Goal: Task Accomplishment & Management: Complete application form

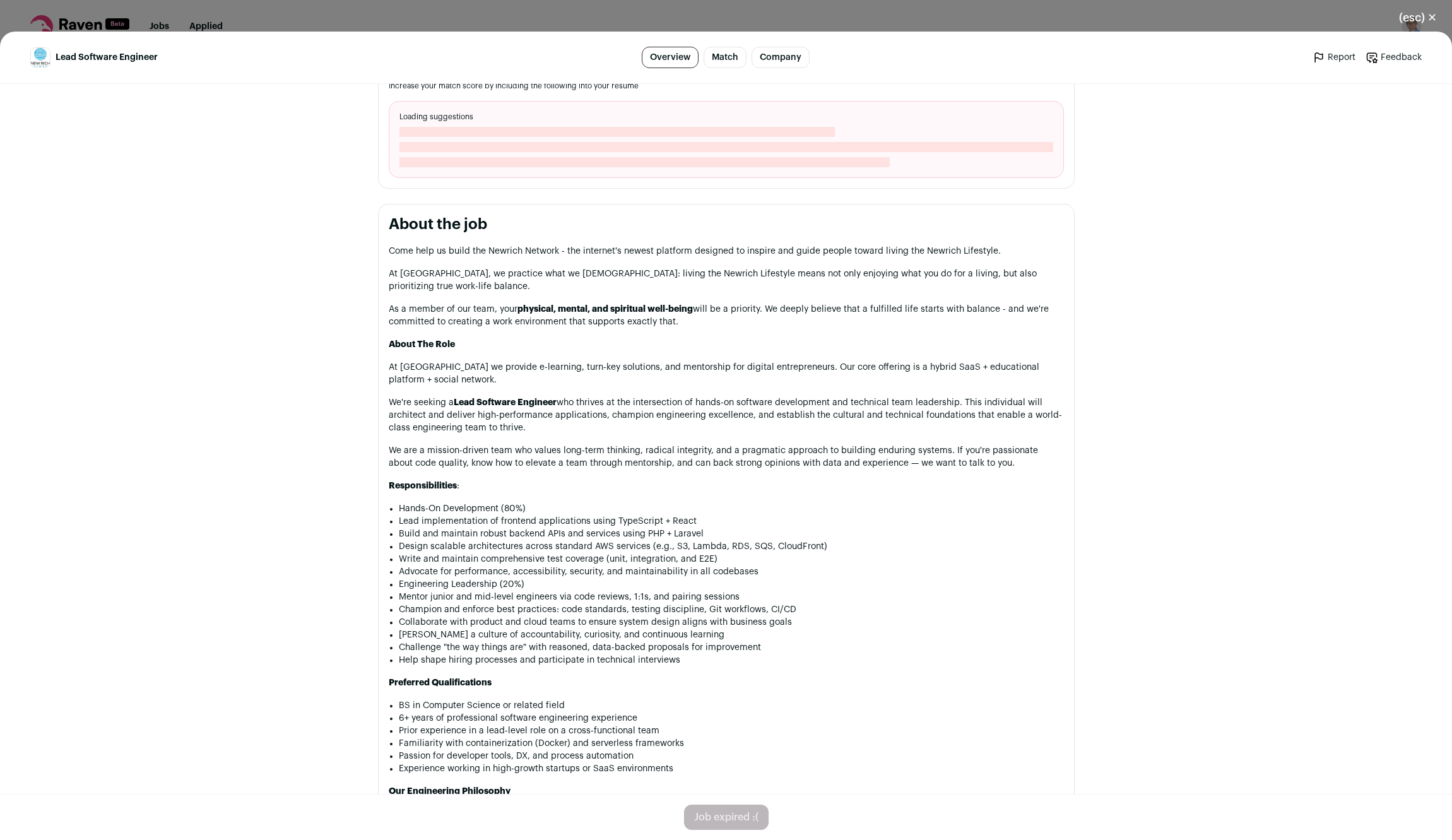
scroll to position [467, 0]
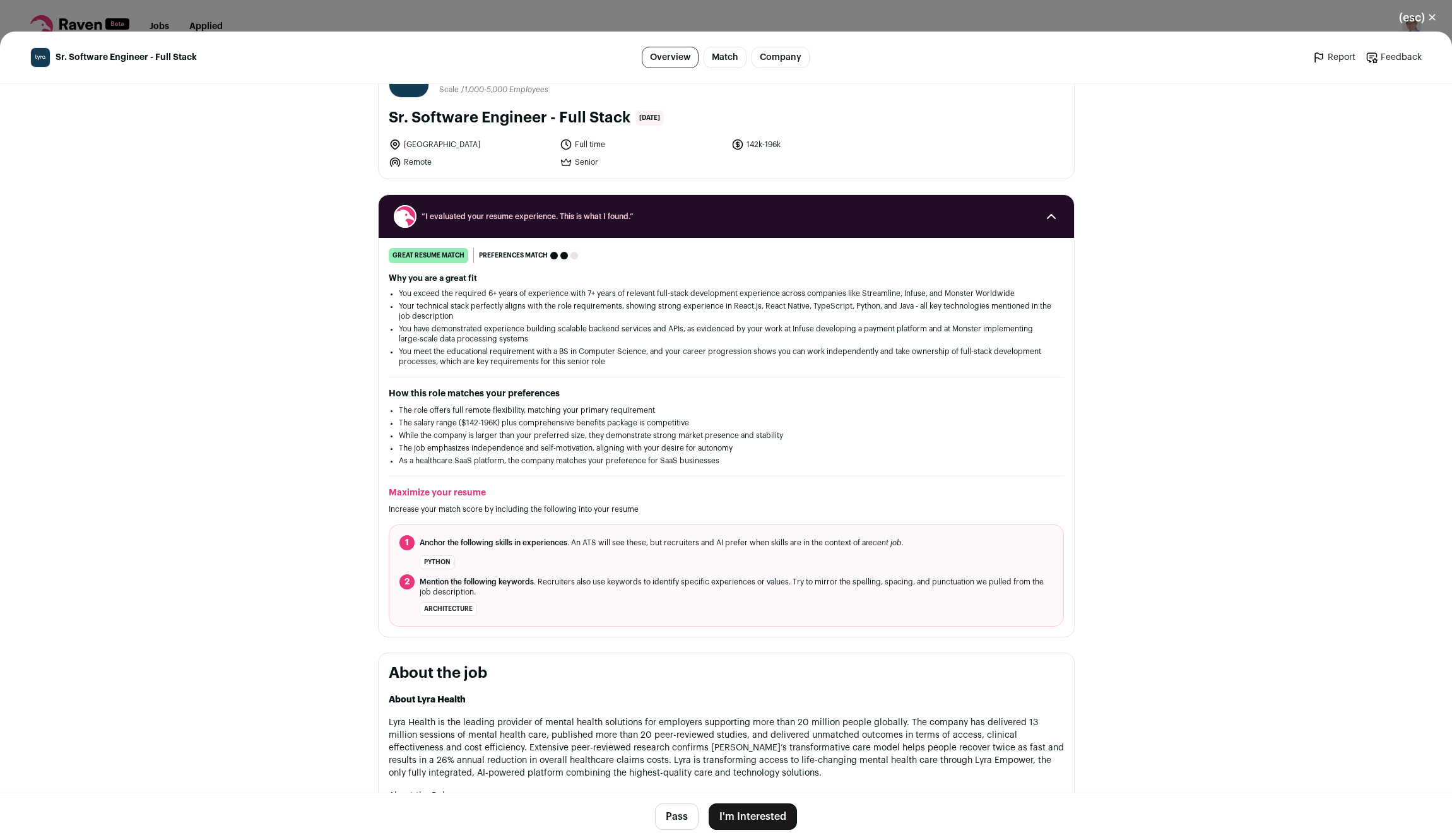
scroll to position [26, 0]
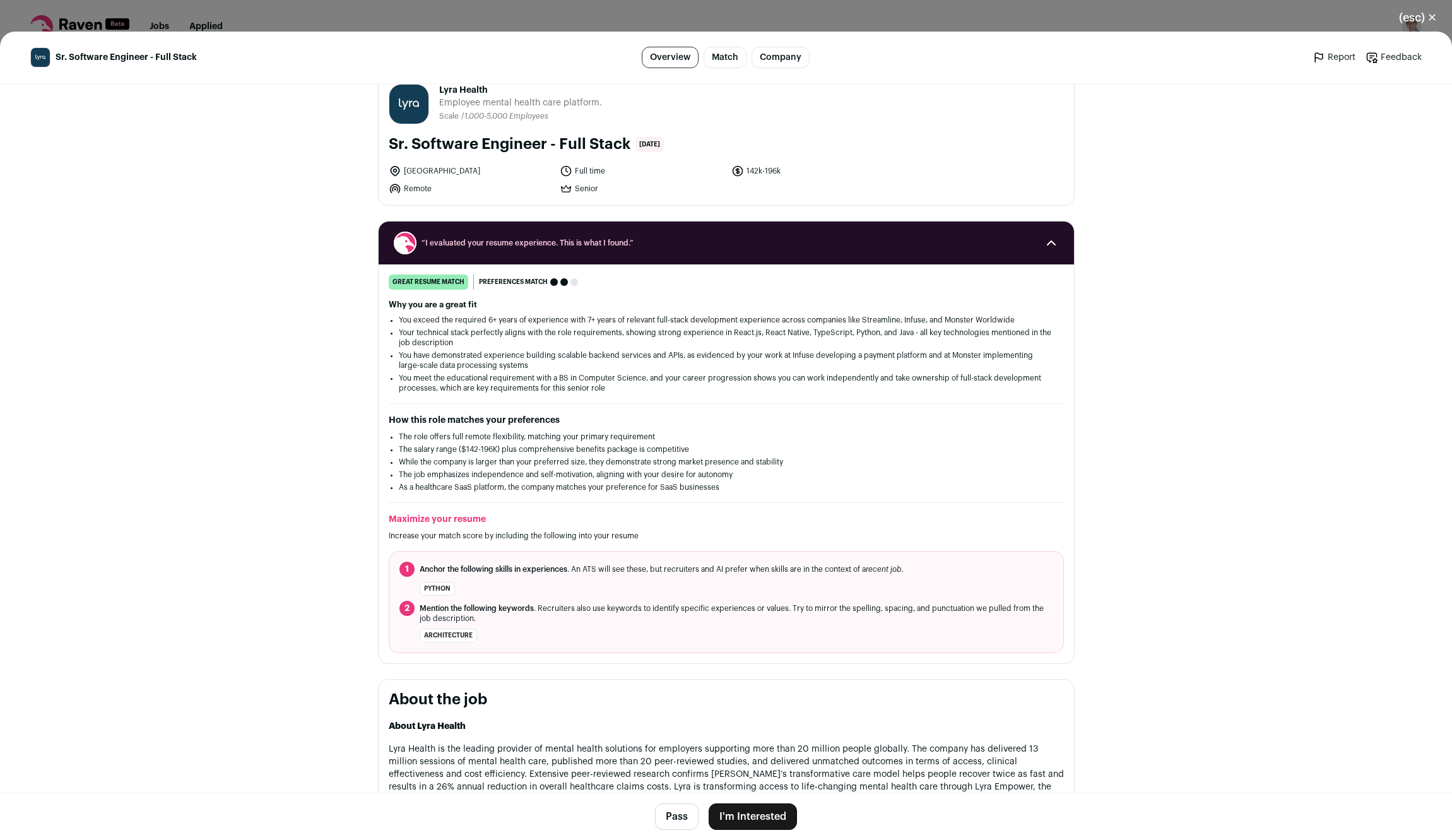
click at [747, 814] on button "I'm Interested" at bounding box center [753, 817] width 88 height 26
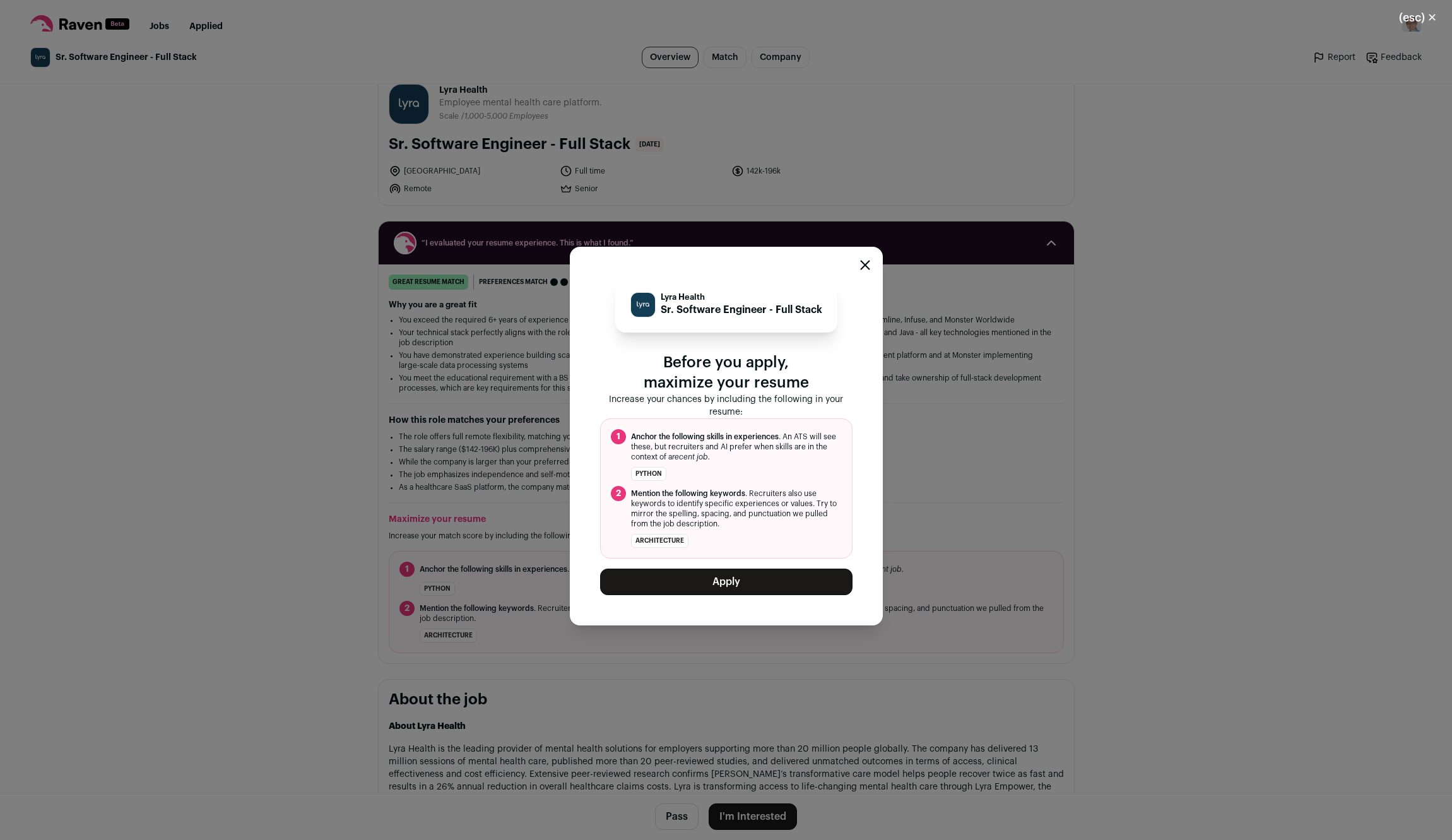
click at [740, 579] on button "Apply" at bounding box center [726, 582] width 252 height 26
